Goal: Navigation & Orientation: Find specific page/section

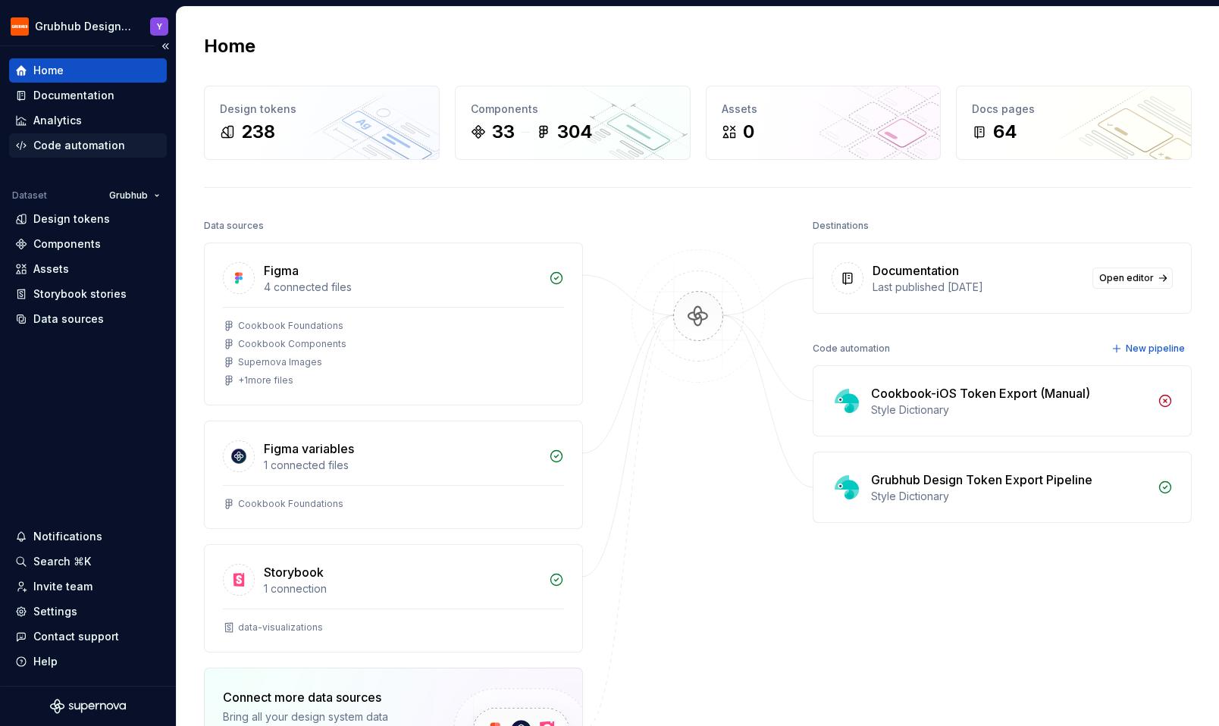
click at [106, 140] on div "Code automation" at bounding box center [79, 145] width 92 height 15
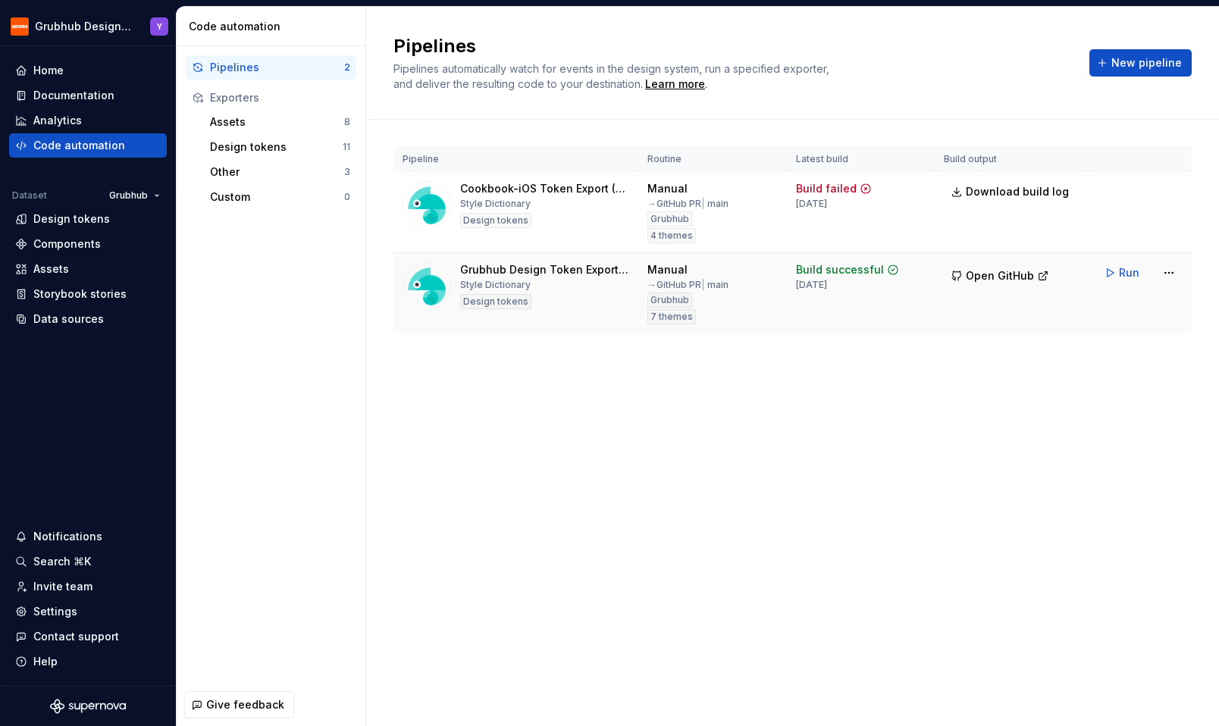
click at [595, 284] on div "Grubhub Design Token Export Pipeline Style Dictionary Design tokens" at bounding box center [544, 286] width 169 height 49
